Goal: Transaction & Acquisition: Purchase product/service

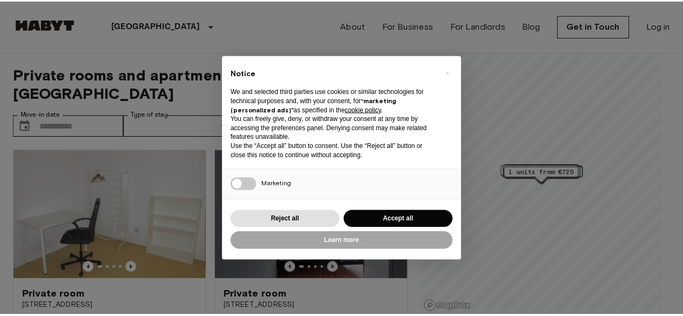
scroll to position [90, 0]
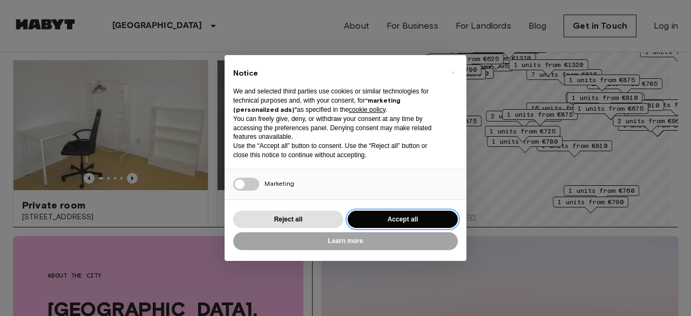
click at [389, 214] on button "Accept all" at bounding box center [403, 220] width 110 height 18
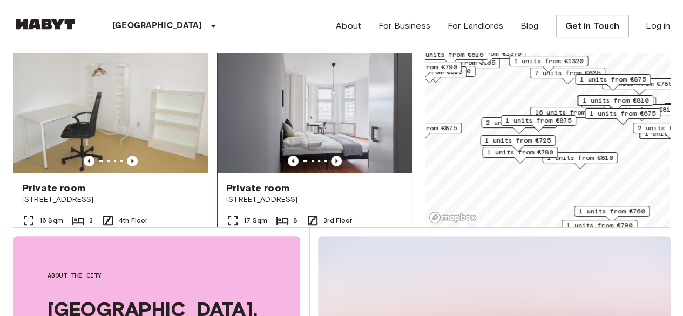
scroll to position [16, 0]
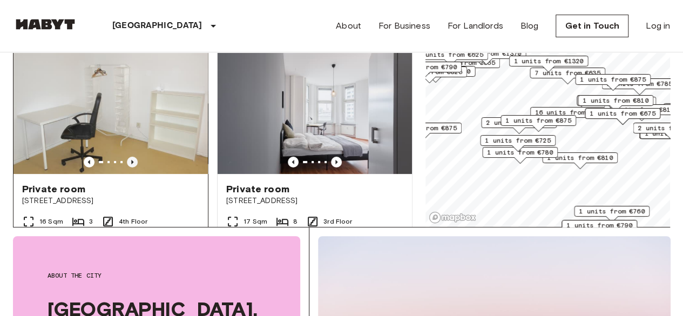
click at [129, 157] on icon "Previous image" at bounding box center [132, 162] width 11 height 11
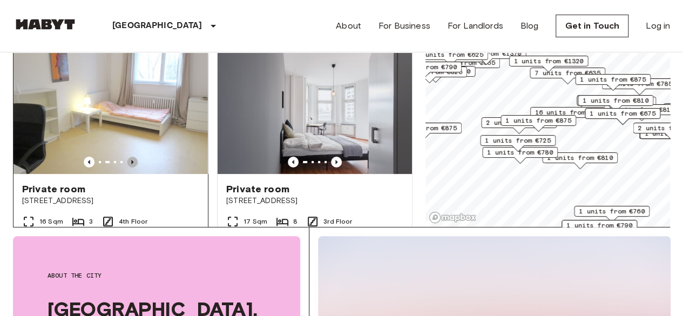
click at [129, 157] on icon "Previous image" at bounding box center [132, 162] width 11 height 11
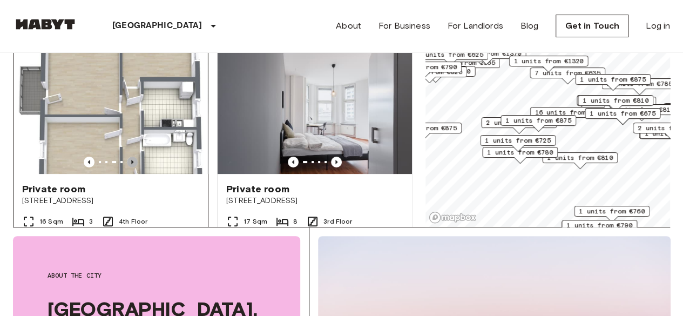
click at [129, 157] on icon "Previous image" at bounding box center [132, 162] width 11 height 11
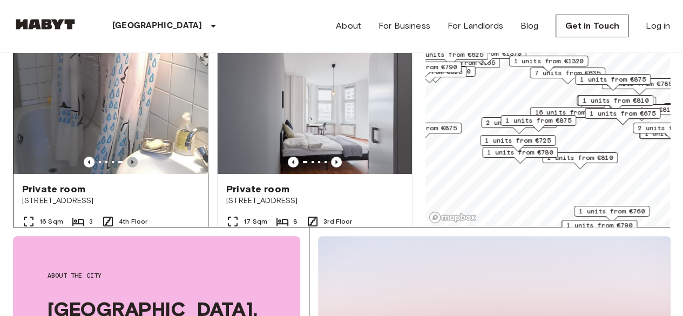
click at [129, 157] on icon "Previous image" at bounding box center [132, 162] width 11 height 11
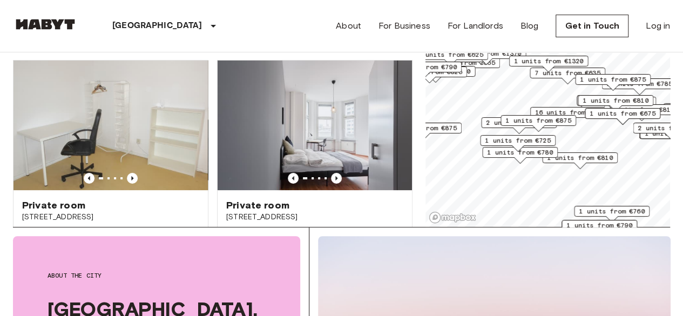
scroll to position [0, 0]
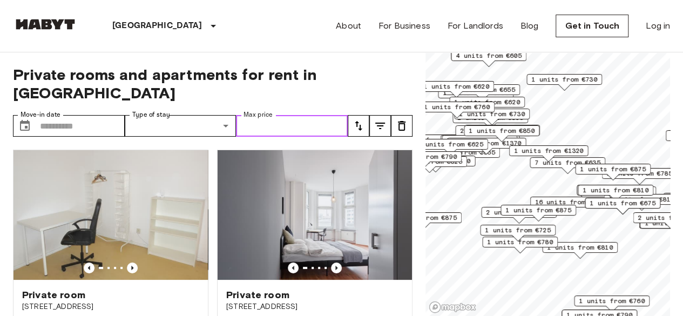
click at [319, 115] on input "Max price" at bounding box center [292, 126] width 112 height 22
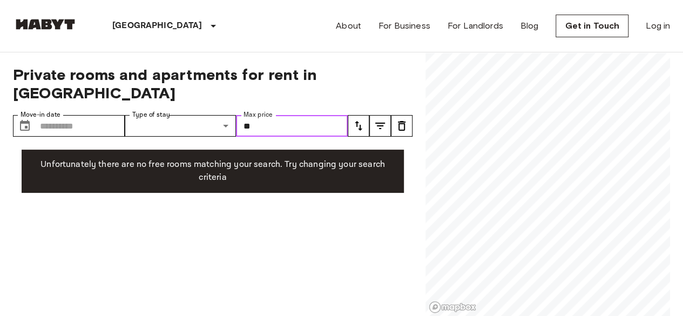
type input "*"
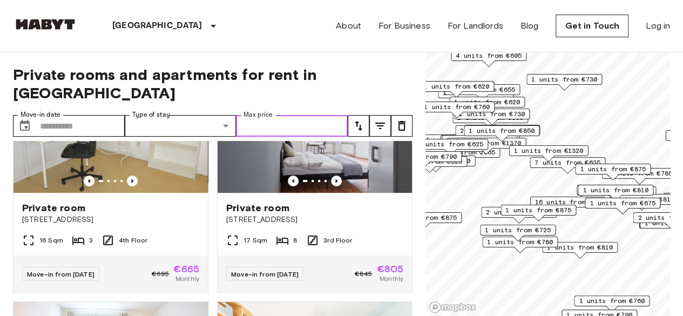
scroll to position [82, 0]
